Goal: Information Seeking & Learning: Learn about a topic

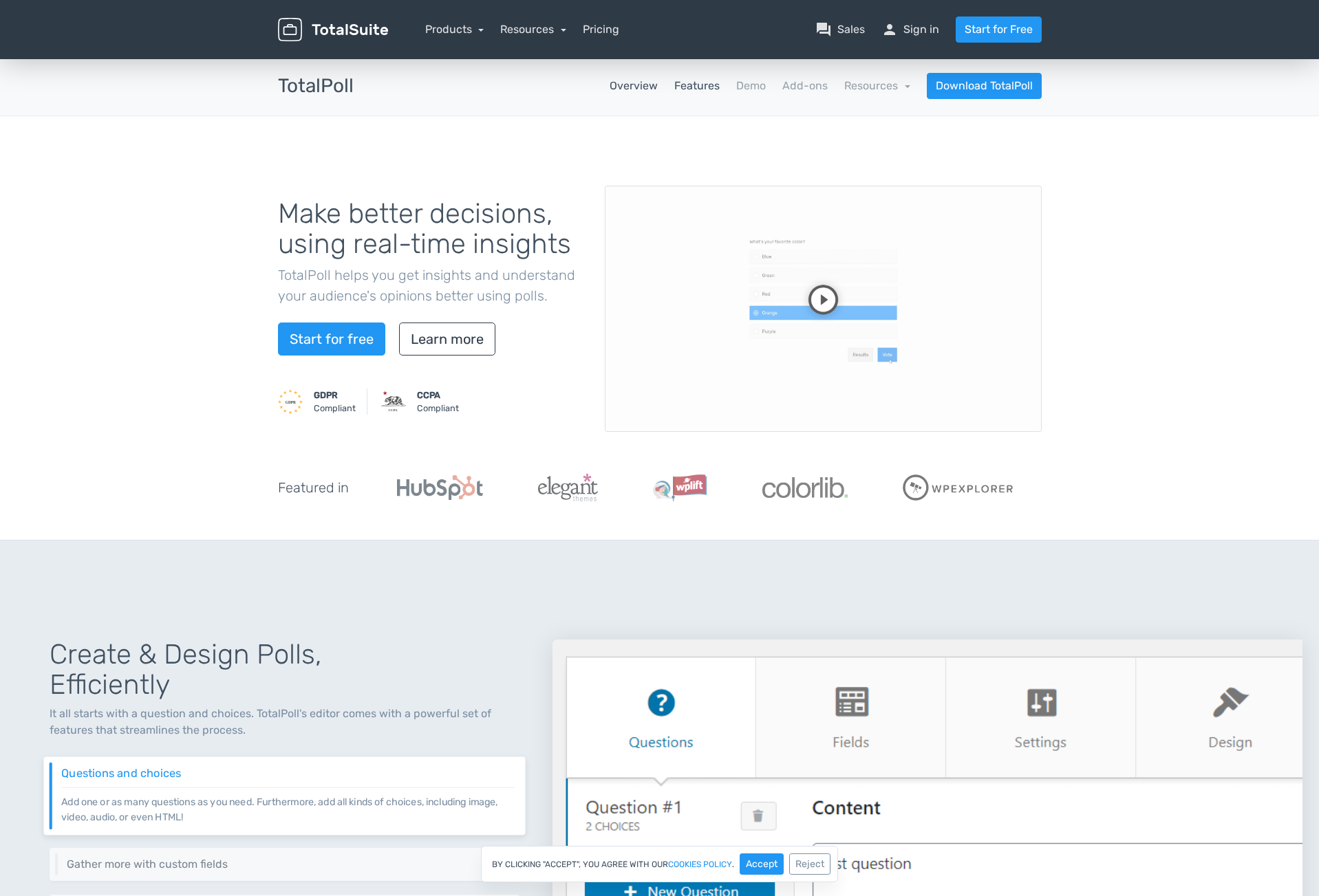
click at [712, 91] on link "Features" at bounding box center [697, 86] width 46 height 17
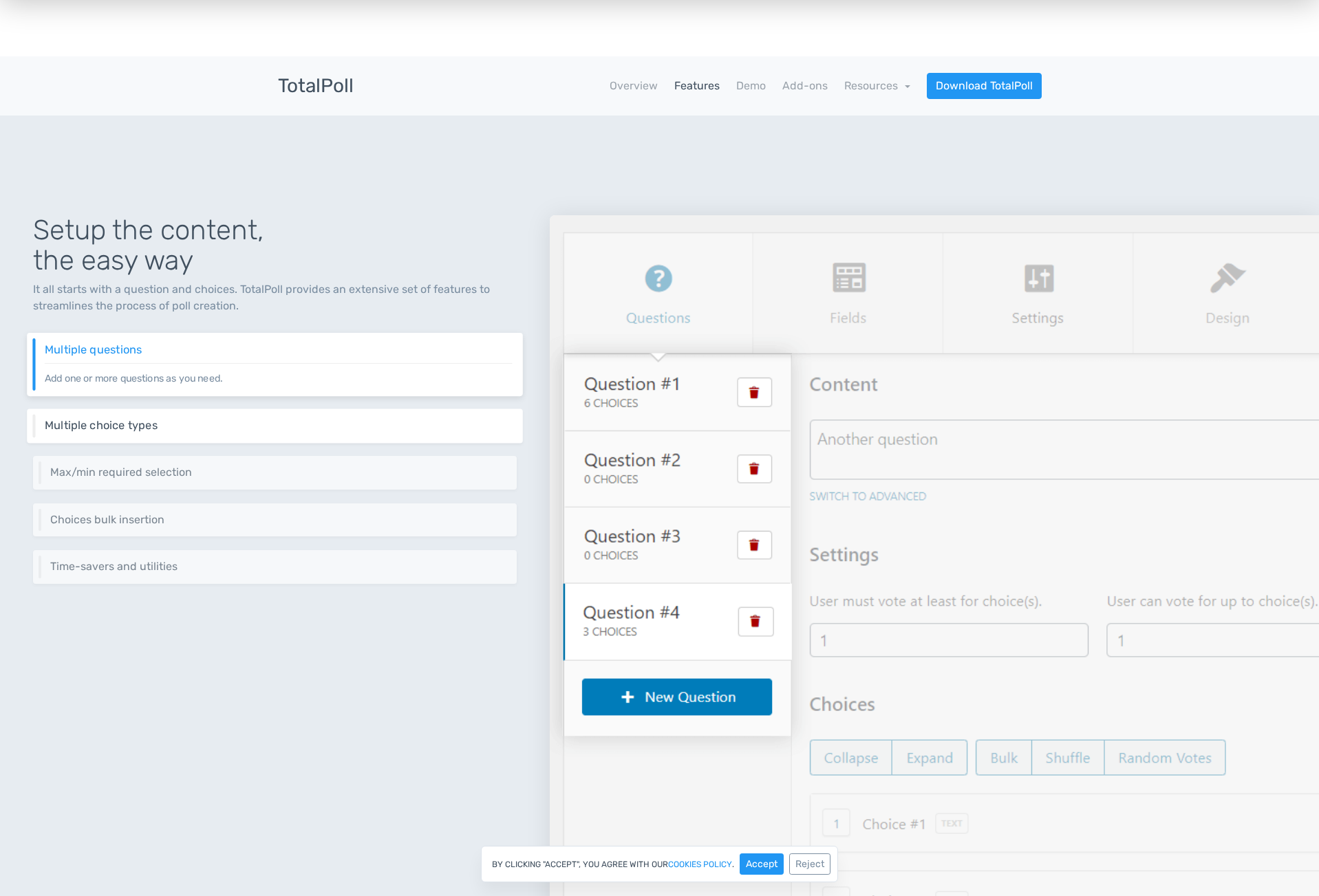
click at [156, 419] on h6 "Multiple choice types" at bounding box center [278, 425] width 468 height 12
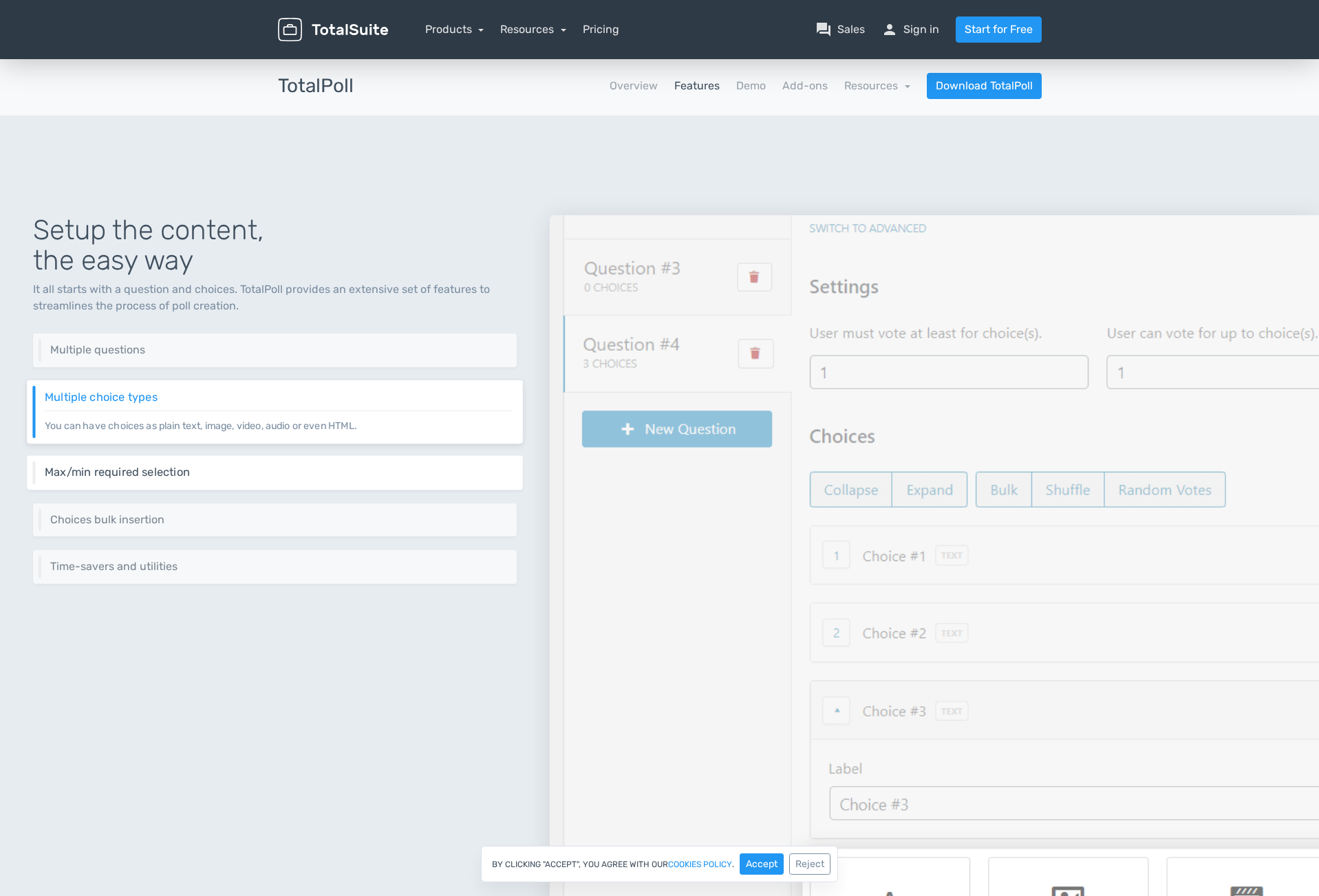
click at [130, 471] on h6 "Max/min required selection" at bounding box center [278, 472] width 468 height 12
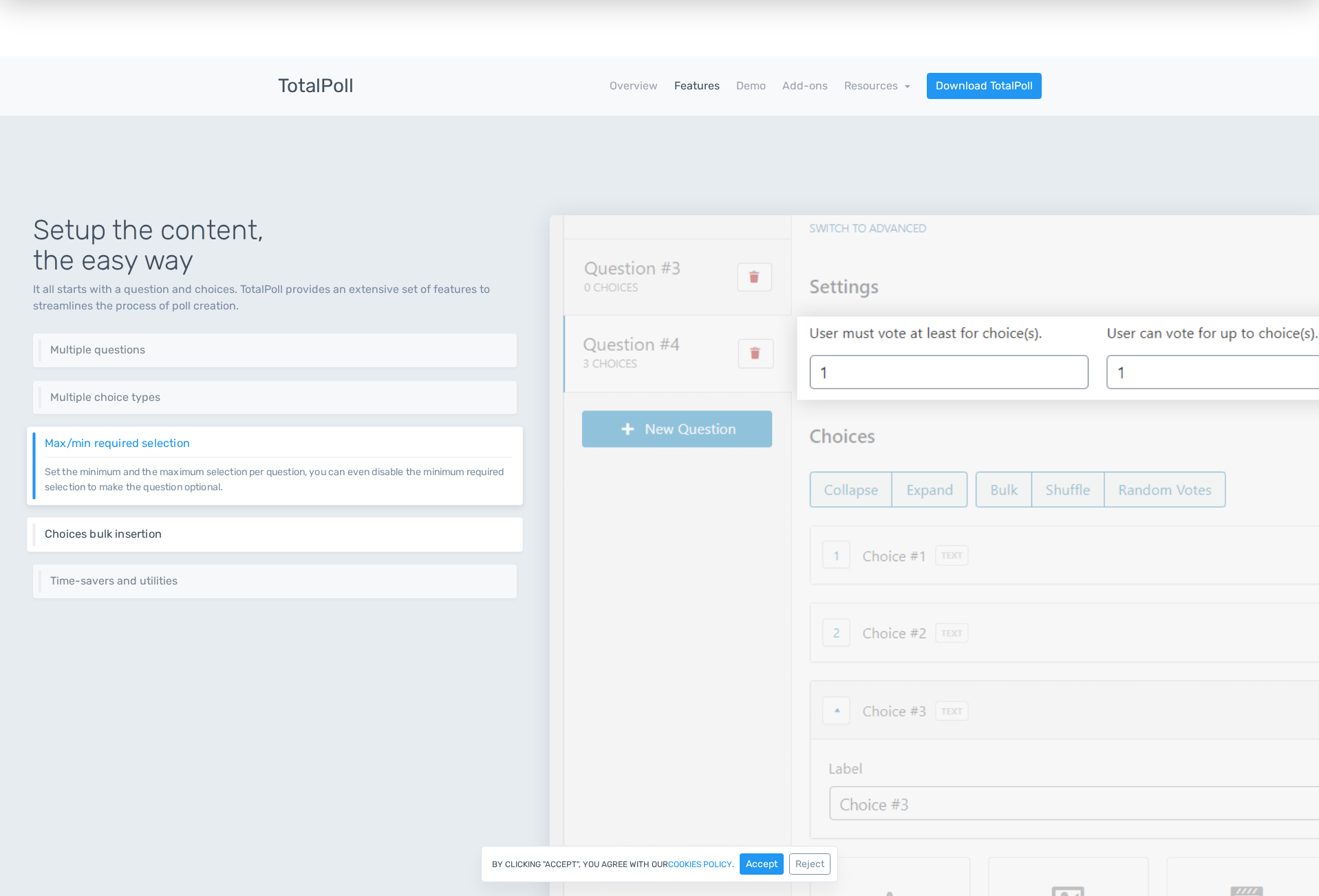
click at [143, 525] on div "Choices bulk insertion Just drag and drop your content into the choices area an…" at bounding box center [274, 534] width 495 height 35
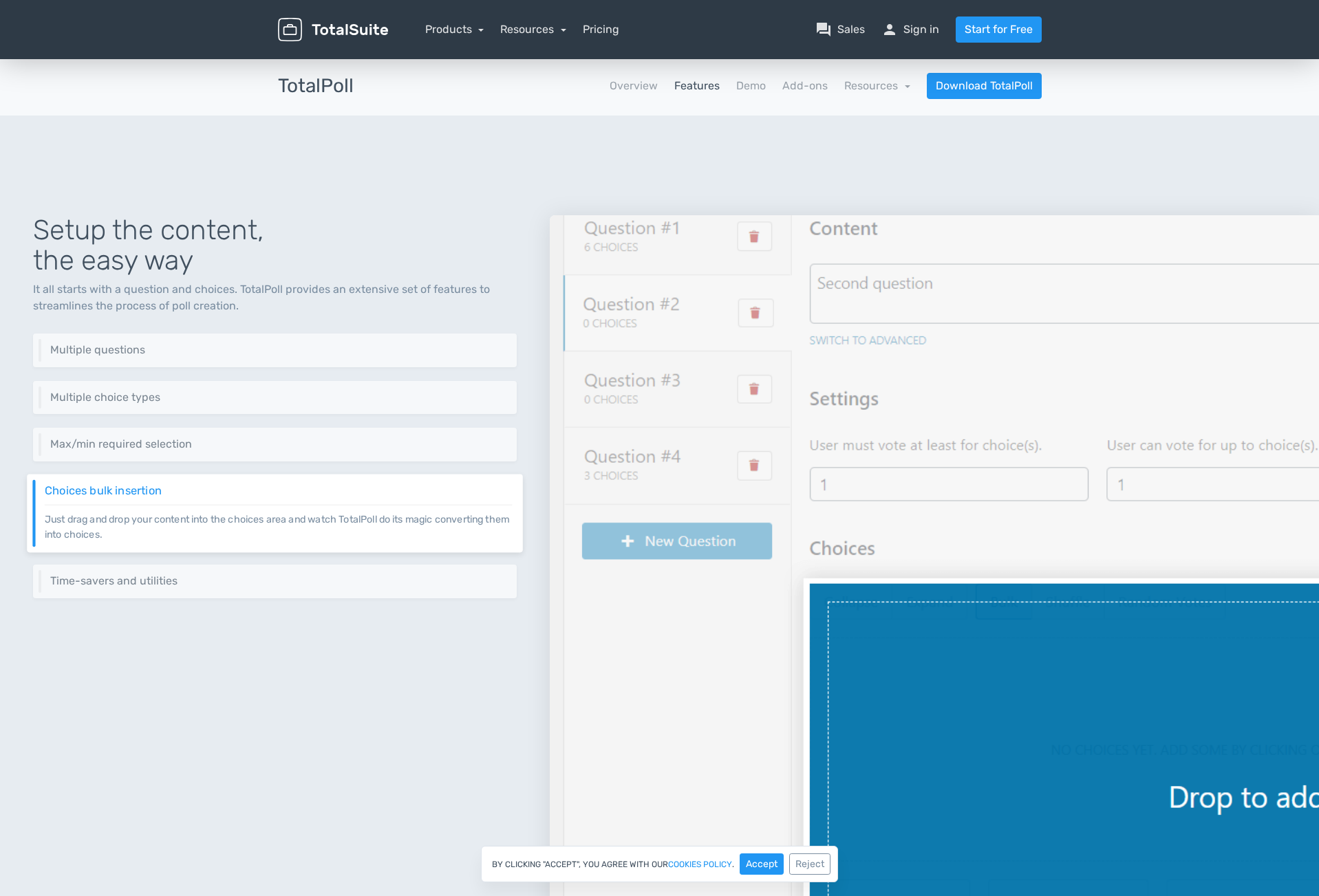
drag, startPoint x: 138, startPoint y: 581, endPoint x: 154, endPoint y: 551, distance: 34.0
click at [138, 581] on h6 "Time-savers and utilities" at bounding box center [278, 581] width 457 height 12
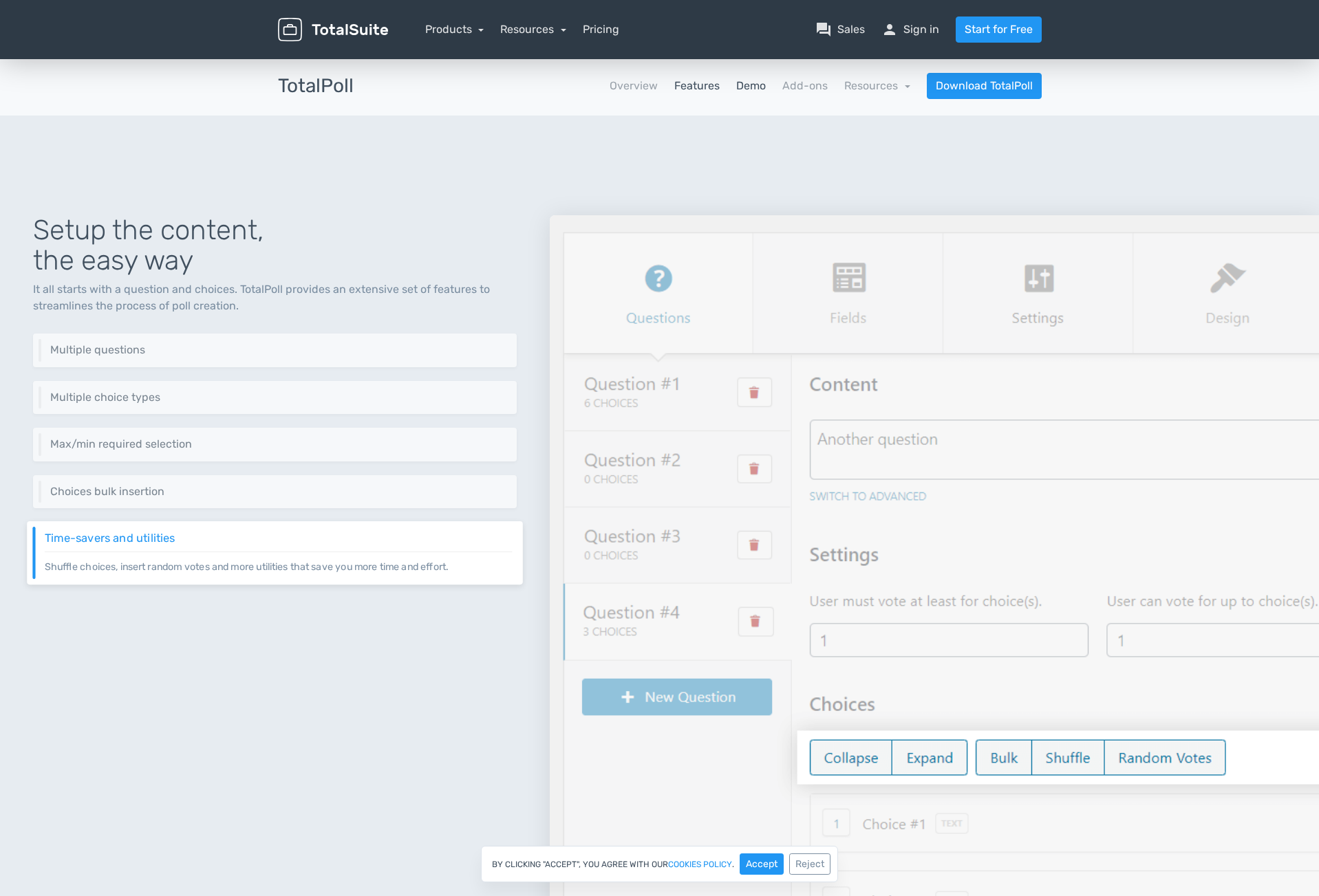
click at [751, 89] on link "Demo" at bounding box center [751, 86] width 30 height 17
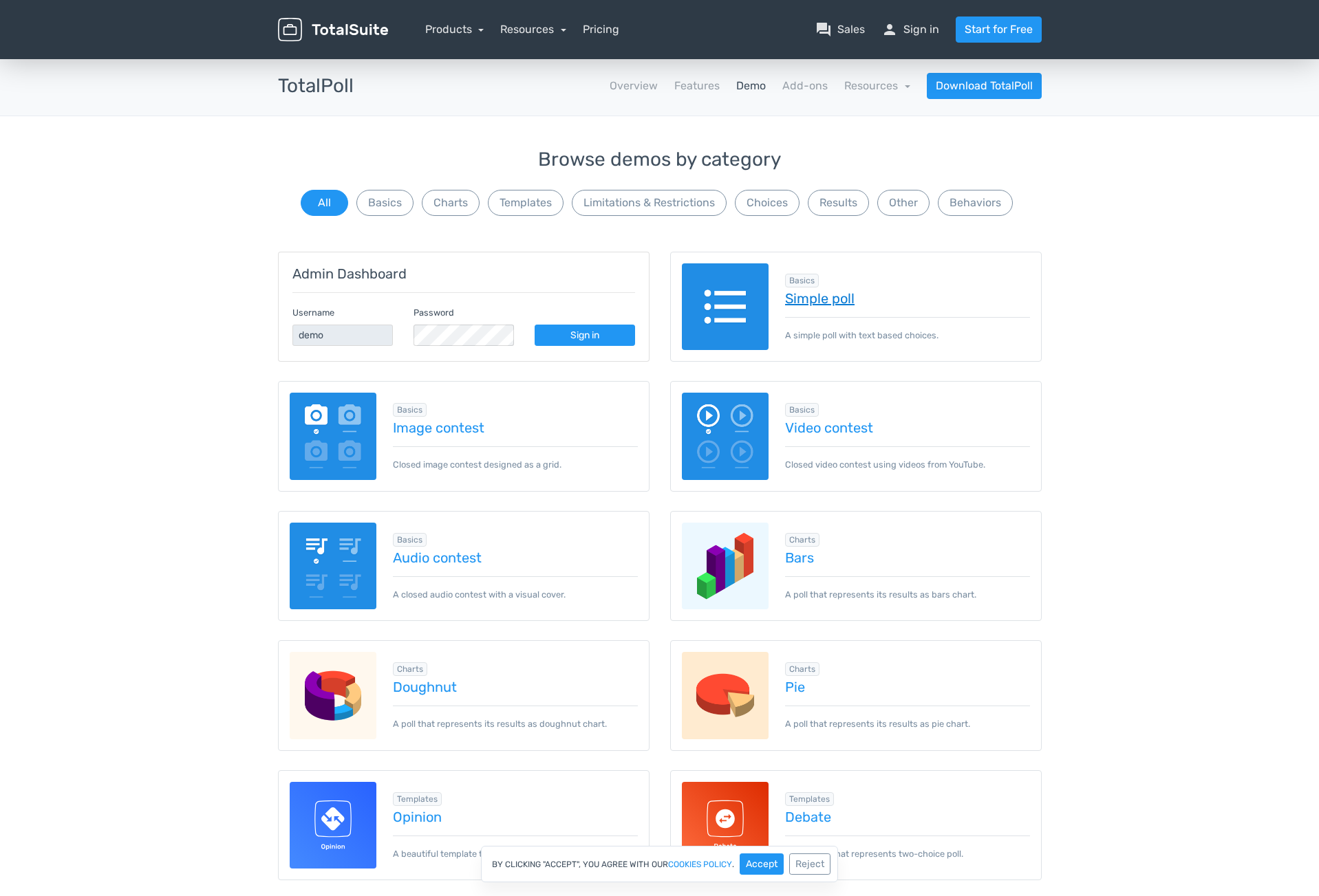
click at [836, 301] on link "Simple poll" at bounding box center [907, 298] width 245 height 15
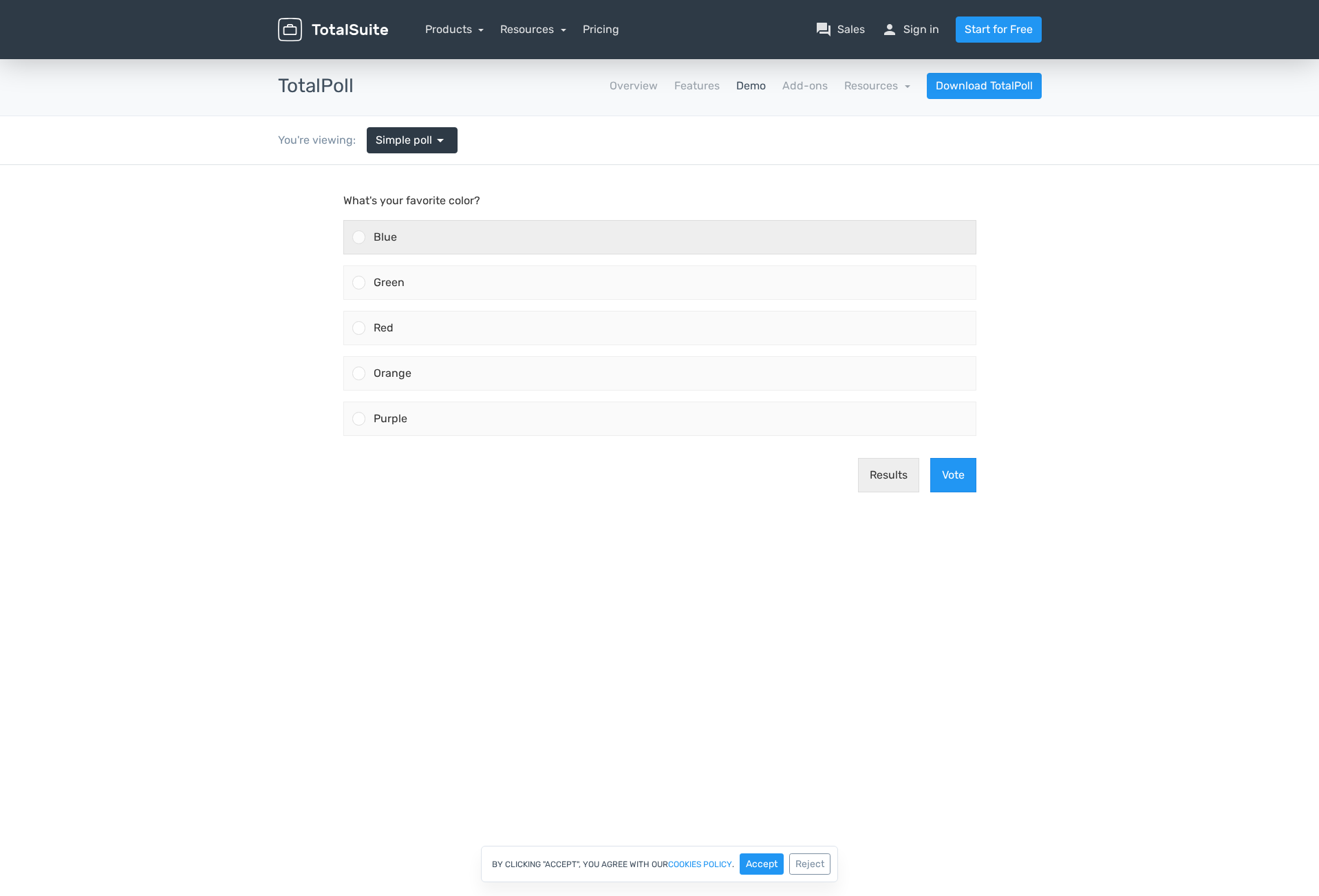
click at [488, 250] on div "Blue" at bounding box center [670, 237] width 610 height 33
click at [359, 237] on input "Blue" at bounding box center [359, 237] width 0 height 0
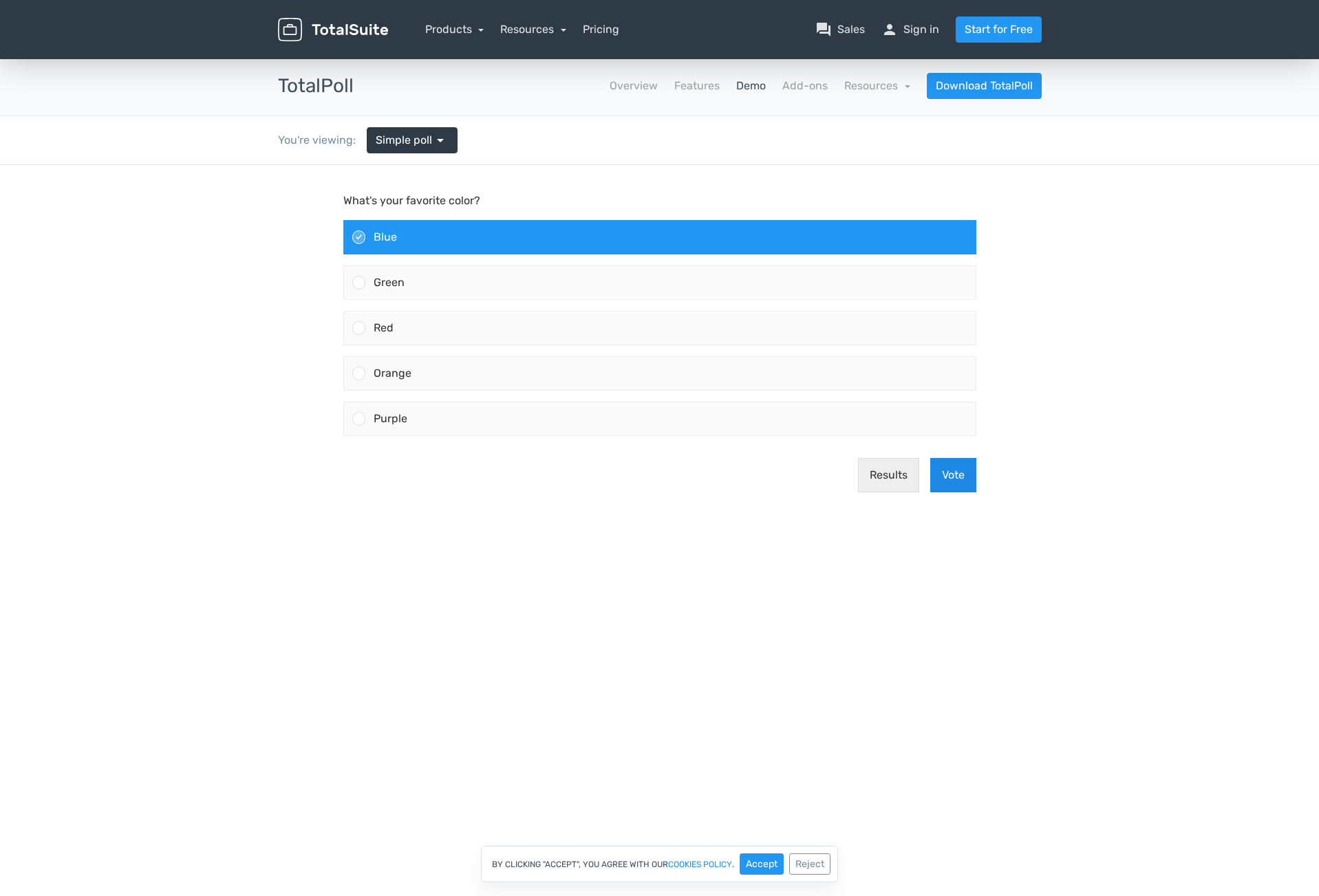
click at [967, 471] on button "Vote" at bounding box center [953, 475] width 46 height 35
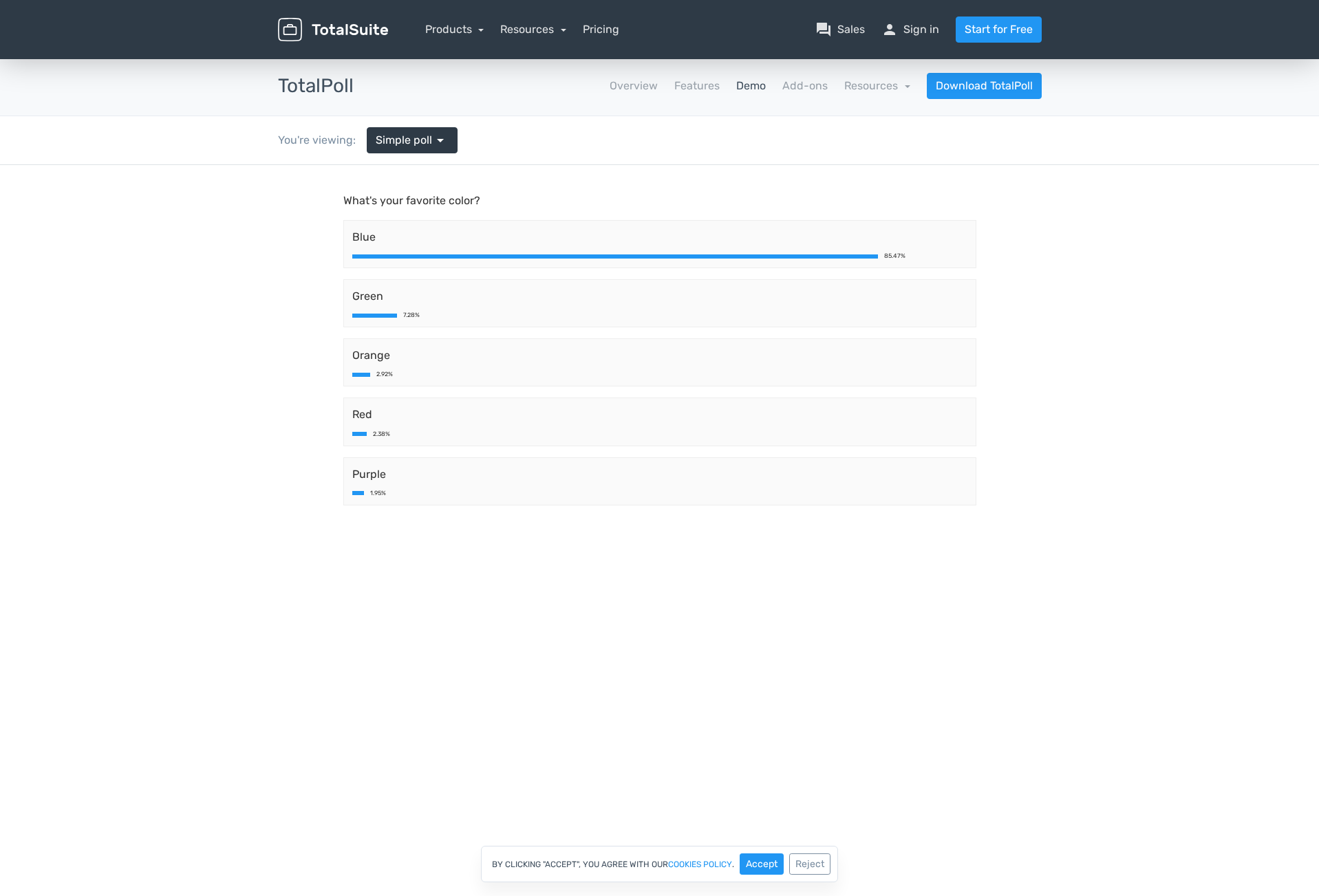
click at [324, 93] on h3 "TotalPoll" at bounding box center [316, 86] width 76 height 21
click at [745, 86] on link "Demo" at bounding box center [751, 86] width 30 height 17
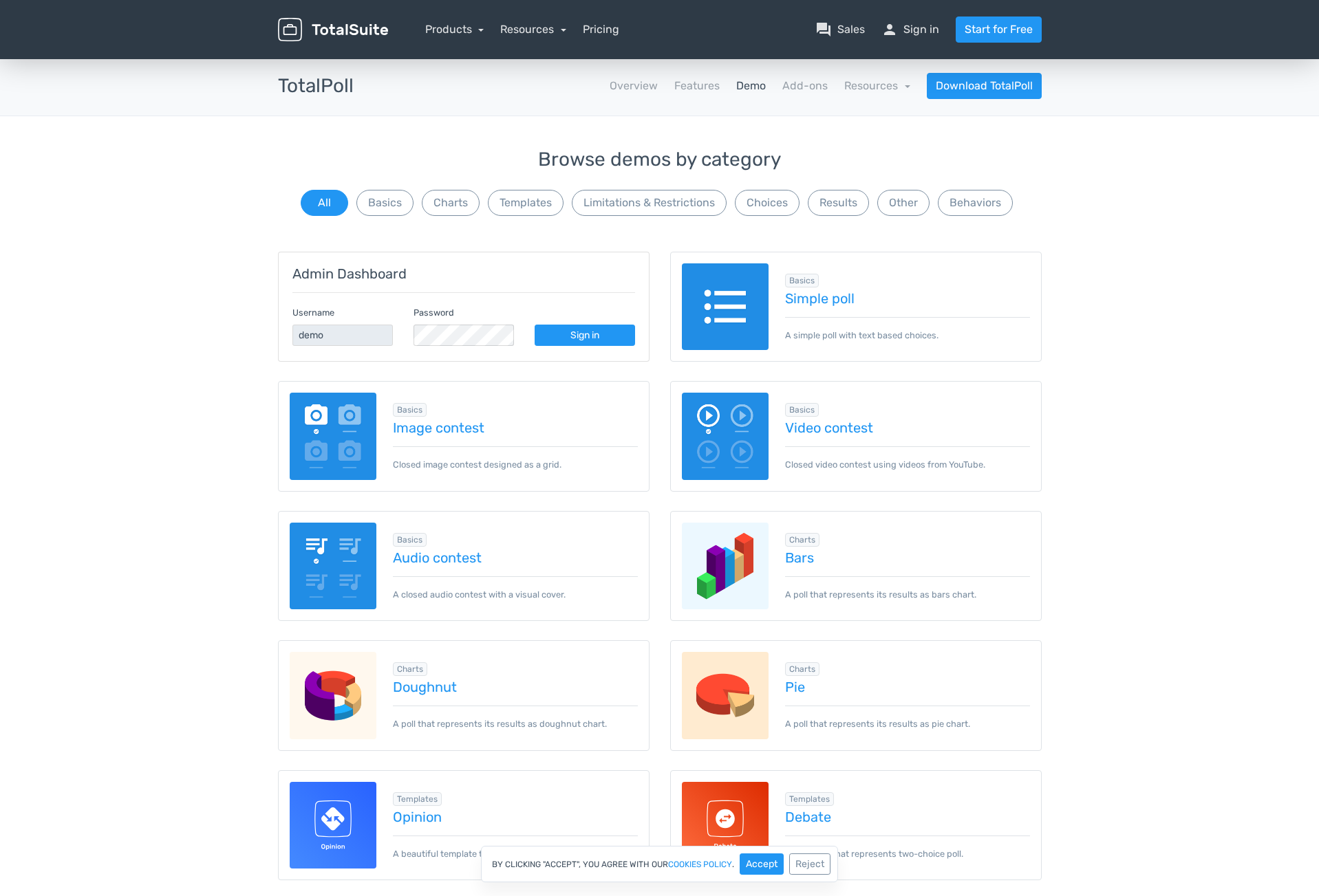
drag, startPoint x: 325, startPoint y: 88, endPoint x: 354, endPoint y: 83, distance: 29.4
click at [325, 88] on h3 "TotalPoll" at bounding box center [316, 86] width 76 height 21
click at [808, 298] on link "Simple poll" at bounding box center [907, 298] width 245 height 15
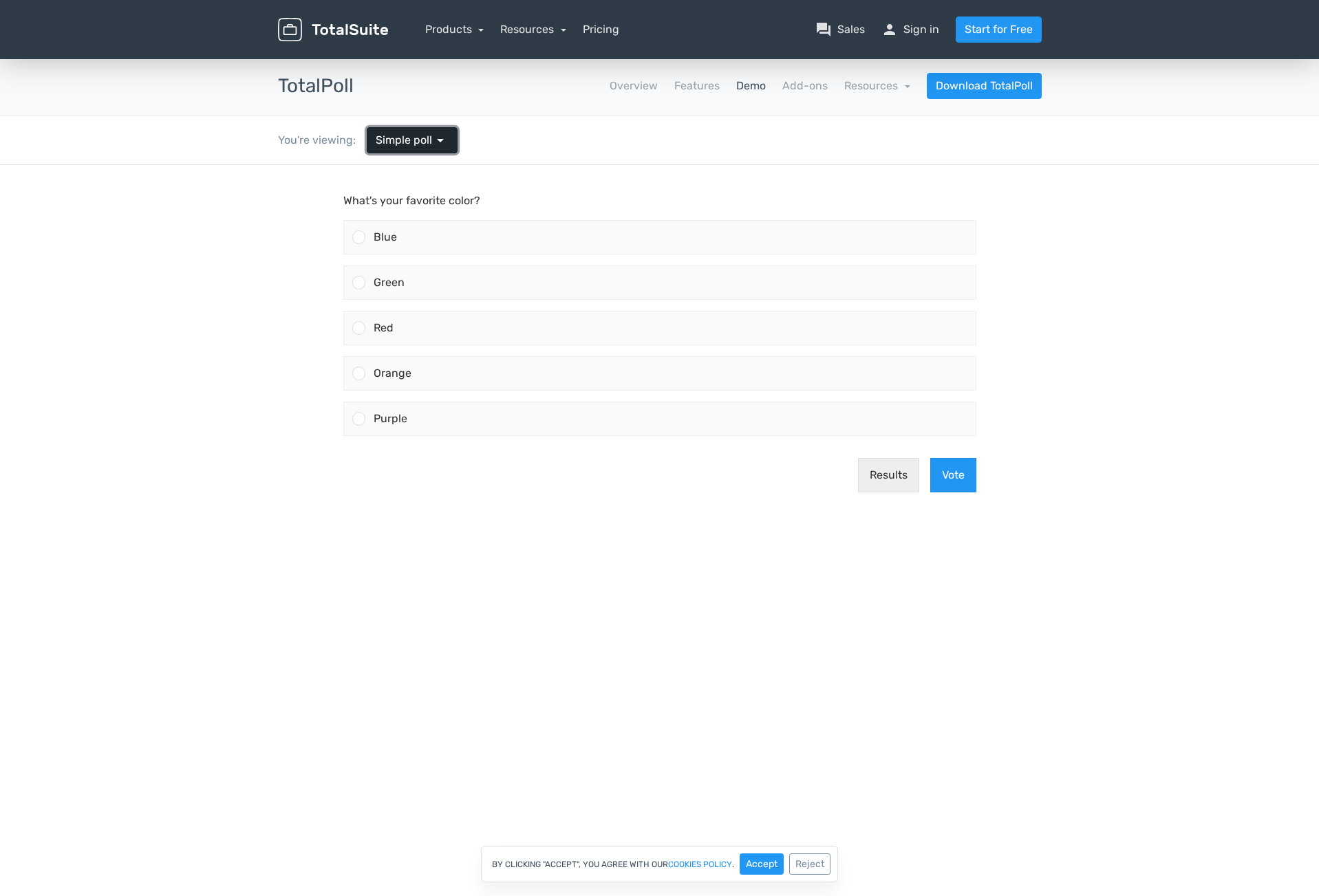
click at [424, 144] on span "Simple poll" at bounding box center [404, 141] width 57 height 17
